Goal: Information Seeking & Learning: Learn about a topic

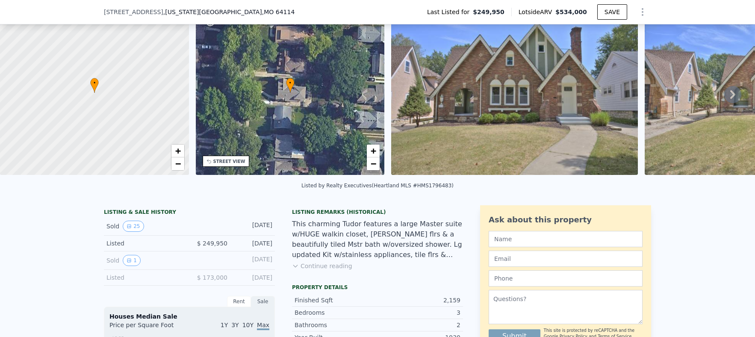
scroll to position [41, 0]
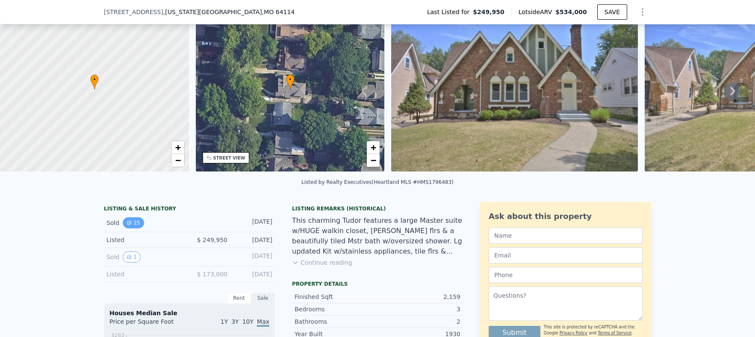
click at [132, 226] on button "25" at bounding box center [133, 222] width 21 height 11
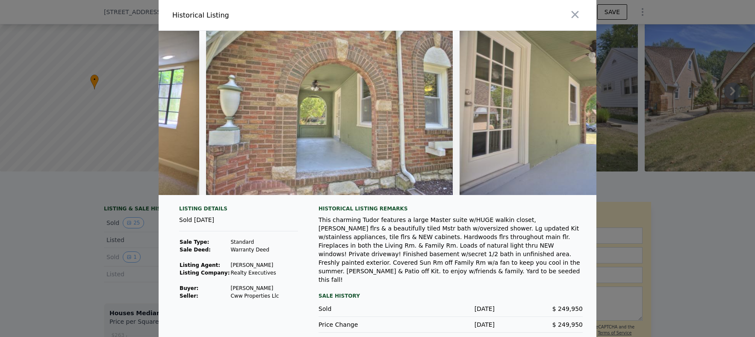
scroll to position [0, 5568]
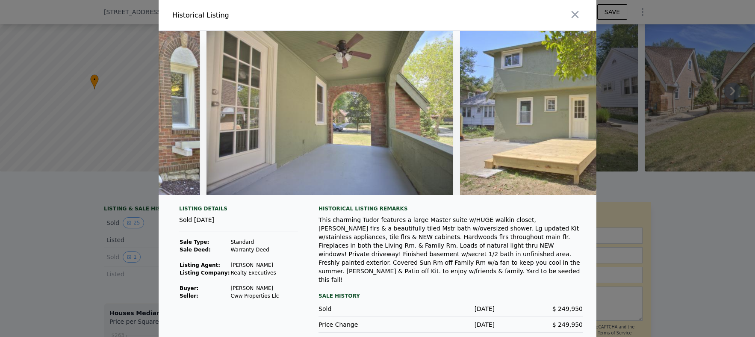
click at [656, 221] on div at bounding box center [377, 168] width 755 height 337
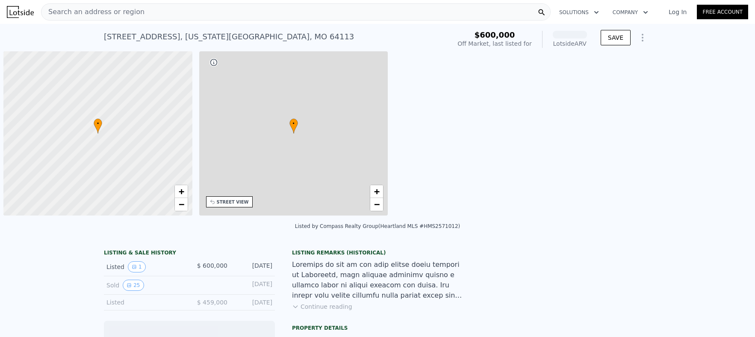
scroll to position [0, 3]
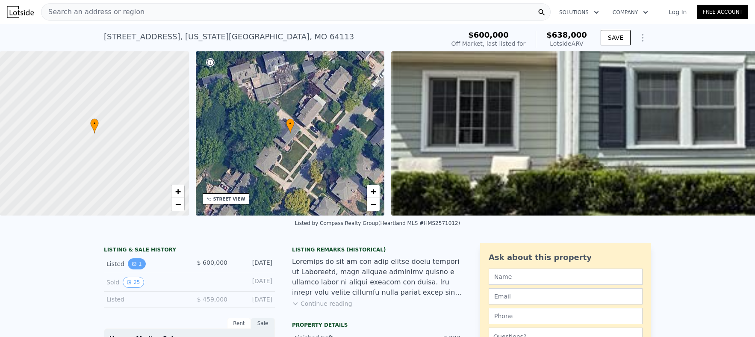
click at [139, 269] on button "1" at bounding box center [137, 263] width 18 height 11
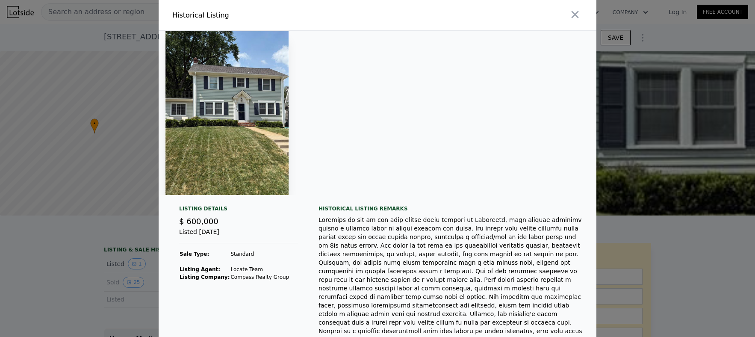
click at [629, 223] on div at bounding box center [377, 168] width 755 height 337
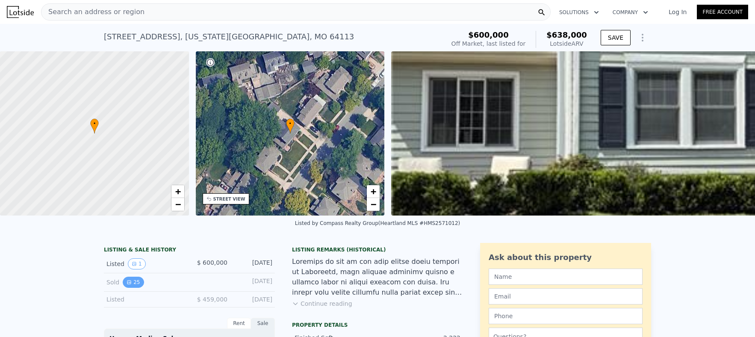
click at [136, 287] on button "25" at bounding box center [133, 282] width 21 height 11
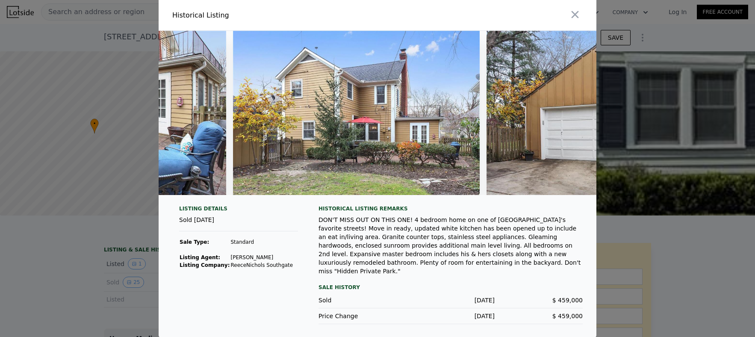
scroll to position [0, 5784]
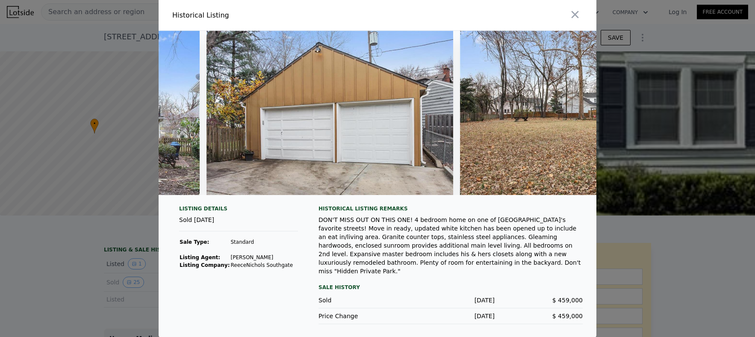
drag, startPoint x: 365, startPoint y: 203, endPoint x: 689, endPoint y: 198, distance: 324.4
click at [689, 198] on div "​ Historical Listing Listing Details Sold Jan 21, 2018 Sale Type: Standard List…" at bounding box center [377, 169] width 755 height 338
click at [676, 241] on div at bounding box center [377, 168] width 755 height 337
